Goal: Check status: Check status

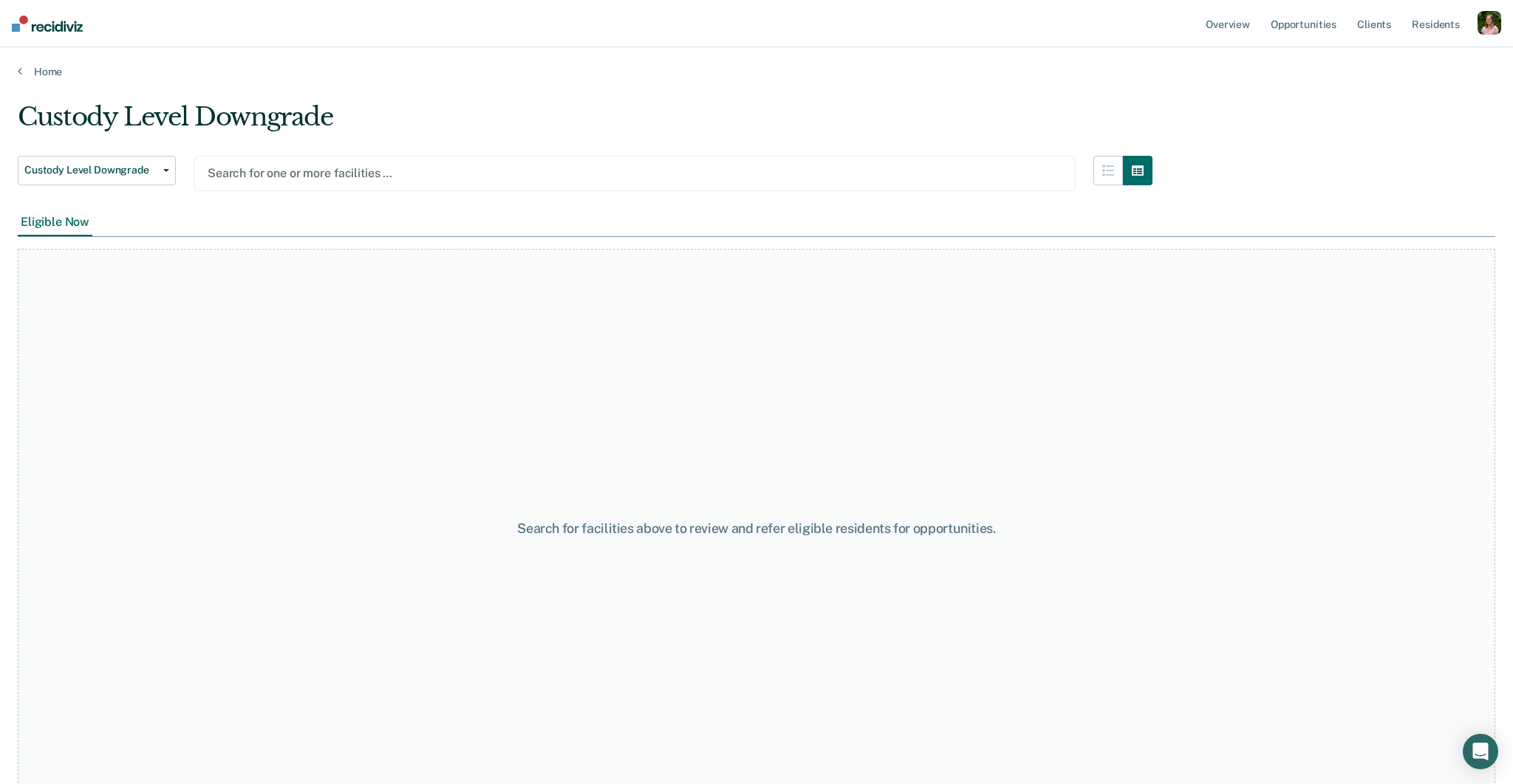
click at [727, 172] on div at bounding box center [635, 172] width 854 height 17
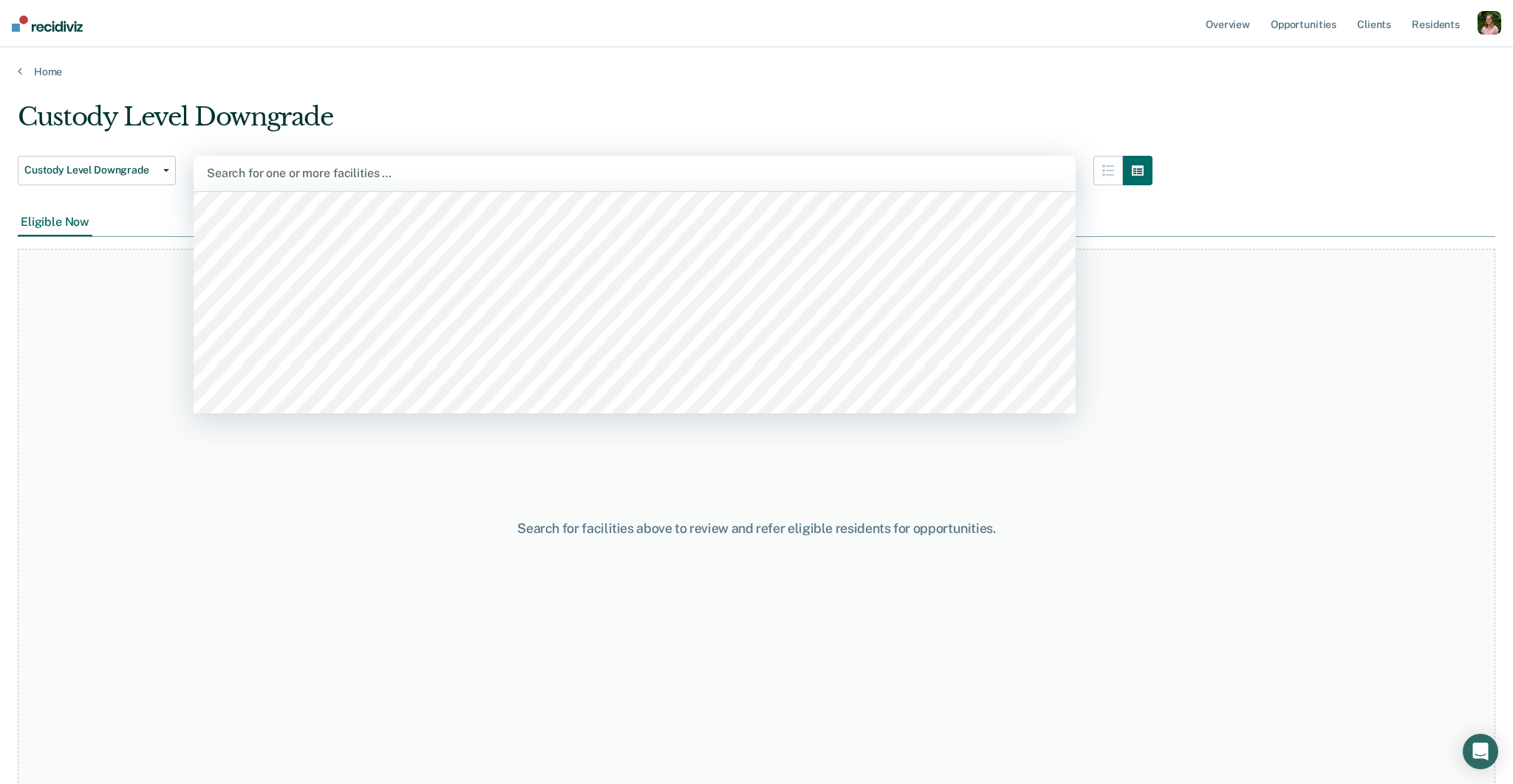
scroll to position [118, 0]
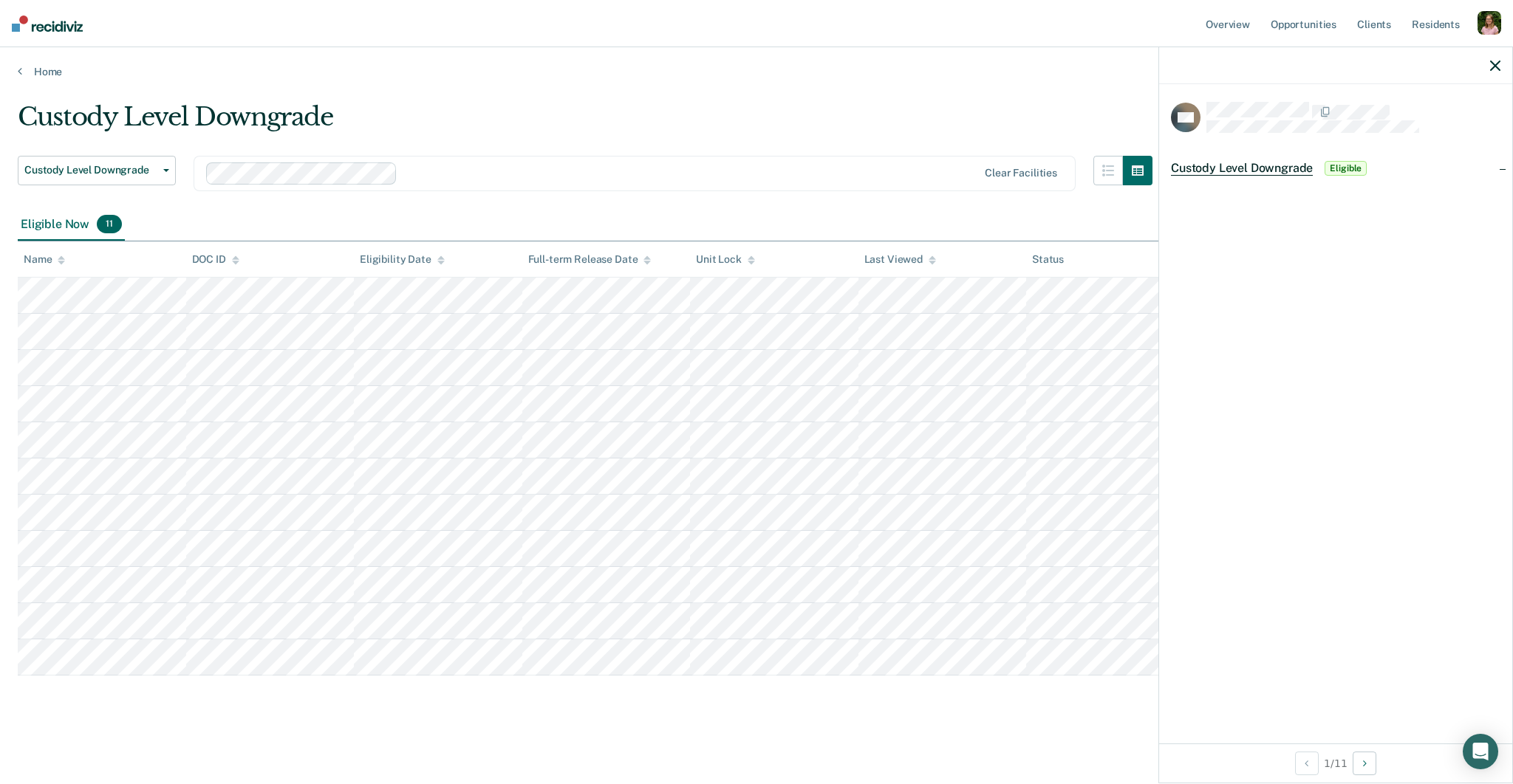
drag, startPoint x: 1493, startPoint y: 66, endPoint x: 1480, endPoint y: 67, distance: 13.0
click at [1493, 66] on icon "button" at bounding box center [1495, 66] width 11 height 11
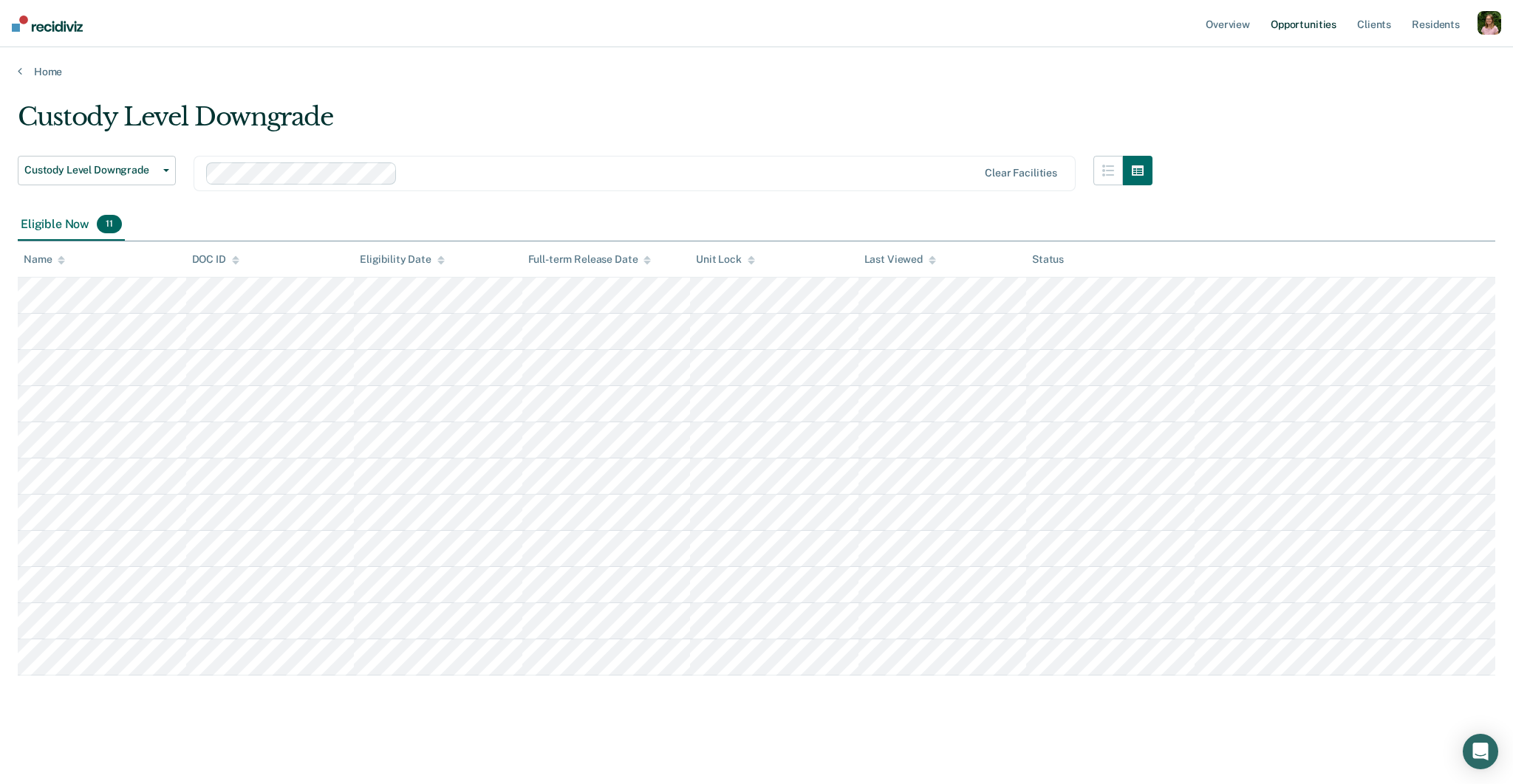
click at [1311, 25] on link "Opportunities" at bounding box center [1303, 24] width 71 height 48
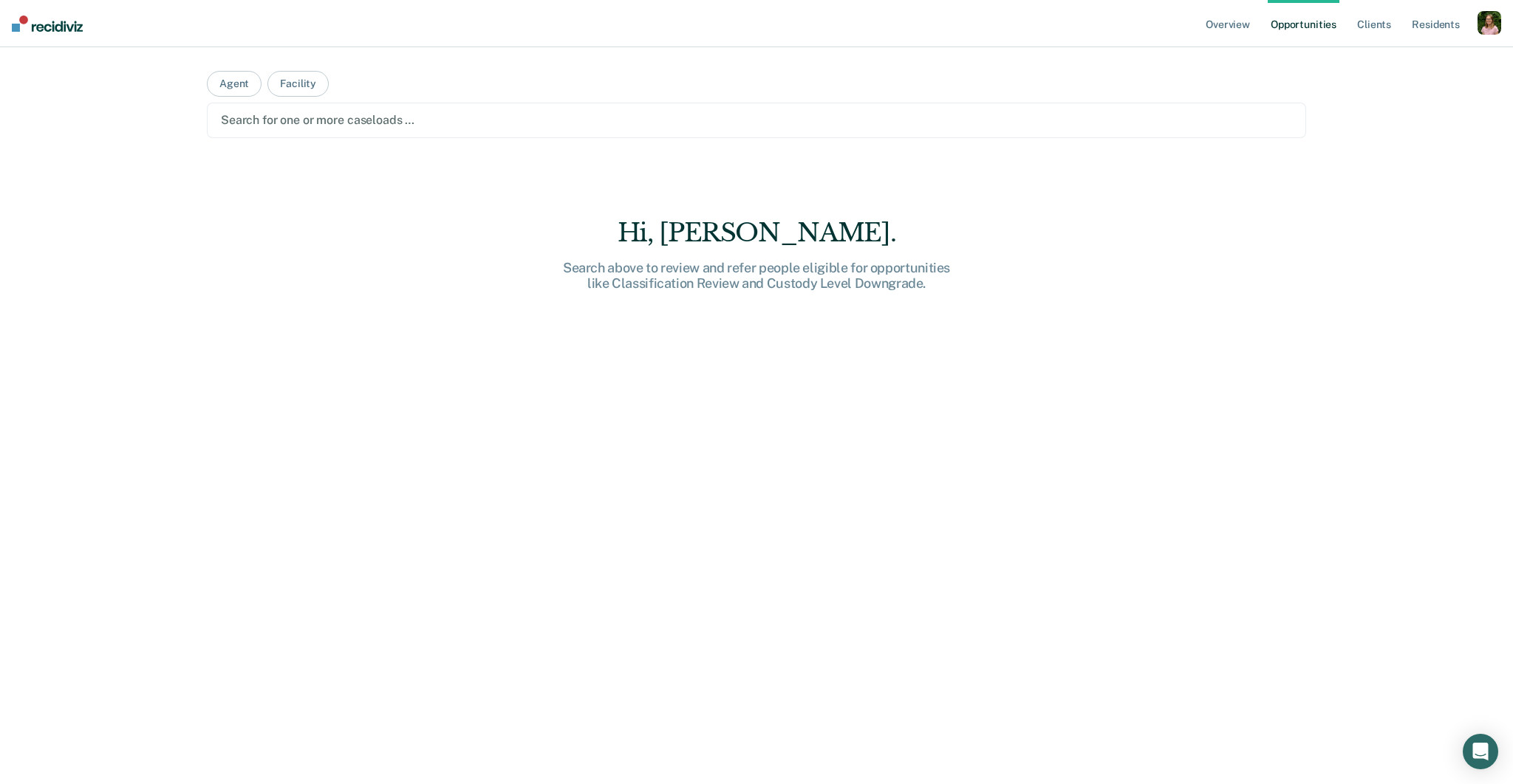
click at [687, 136] on div "Search for one or more caseloads …" at bounding box center [756, 121] width 1099 height 35
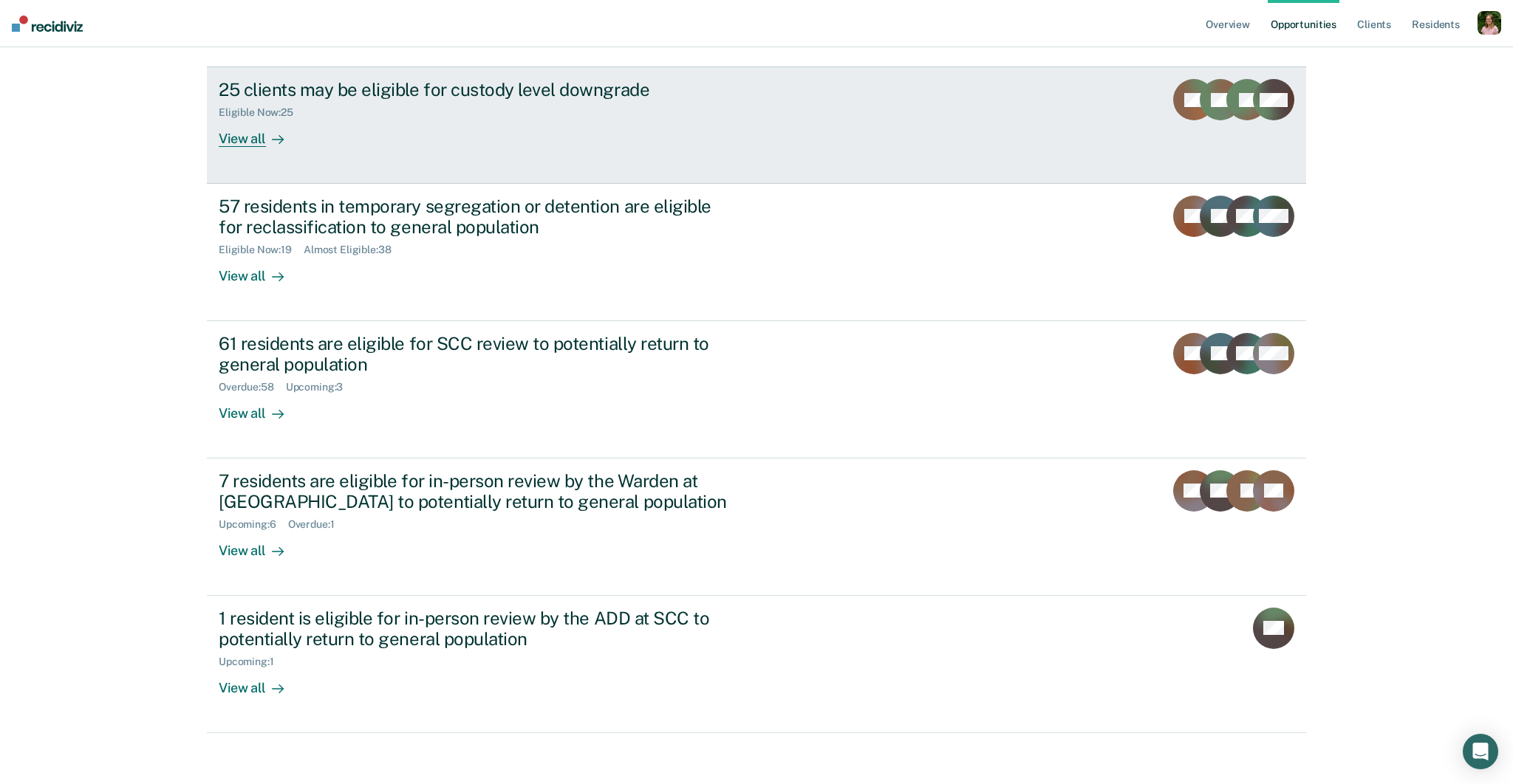
scroll to position [190, 0]
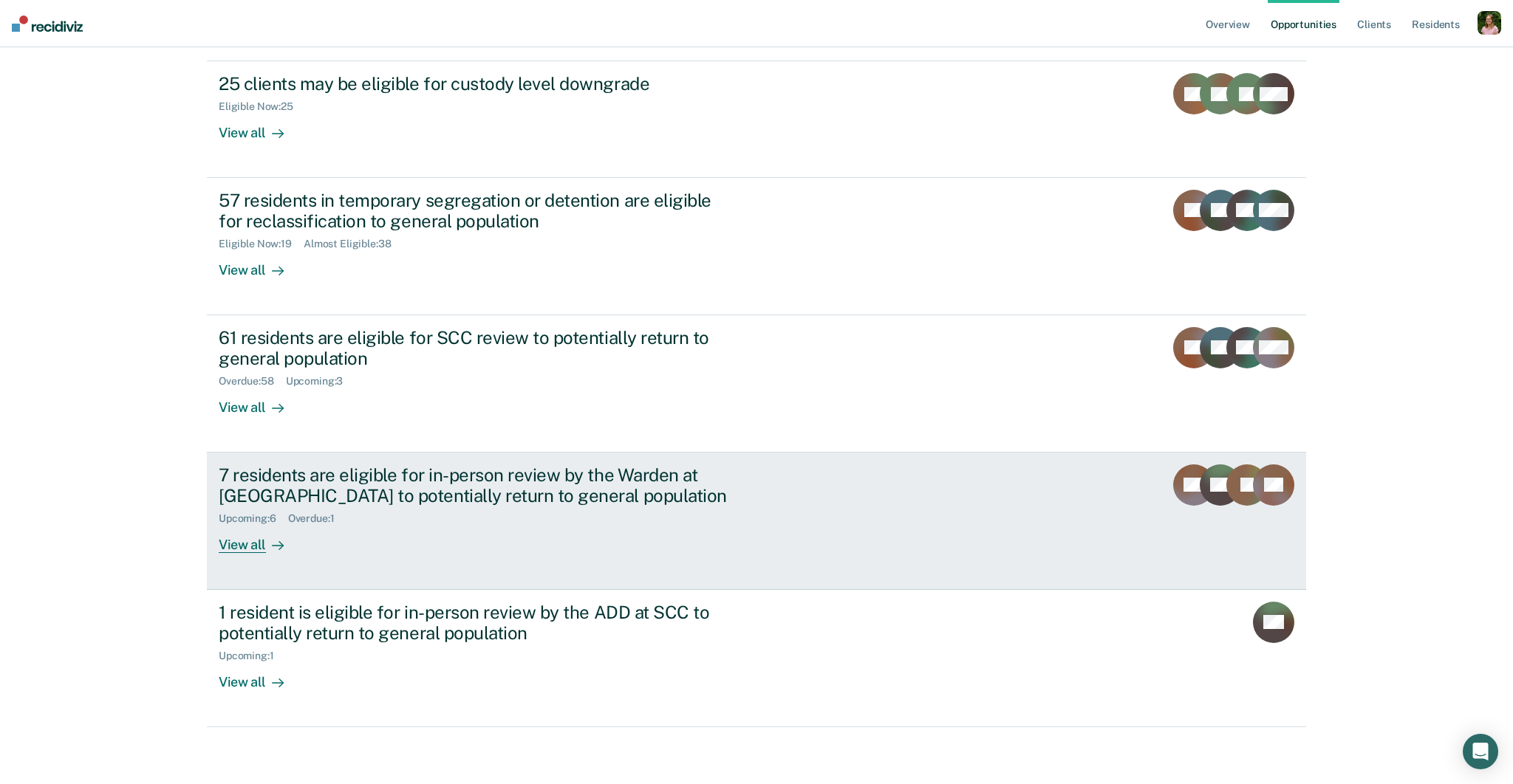
click at [669, 470] on div "7 residents are eligible for in-person review by the Warden at SCC to potential…" at bounding box center [477, 486] width 518 height 43
